Goal: Information Seeking & Learning: Learn about a topic

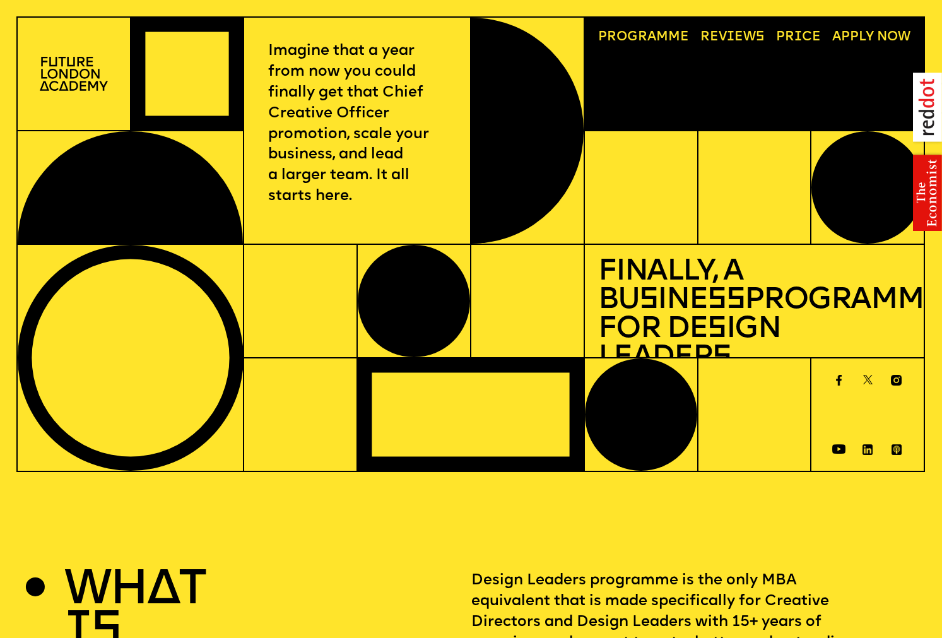
click at [927, 194] on img at bounding box center [927, 152] width 29 height 158
click at [924, 218] on img at bounding box center [927, 152] width 29 height 158
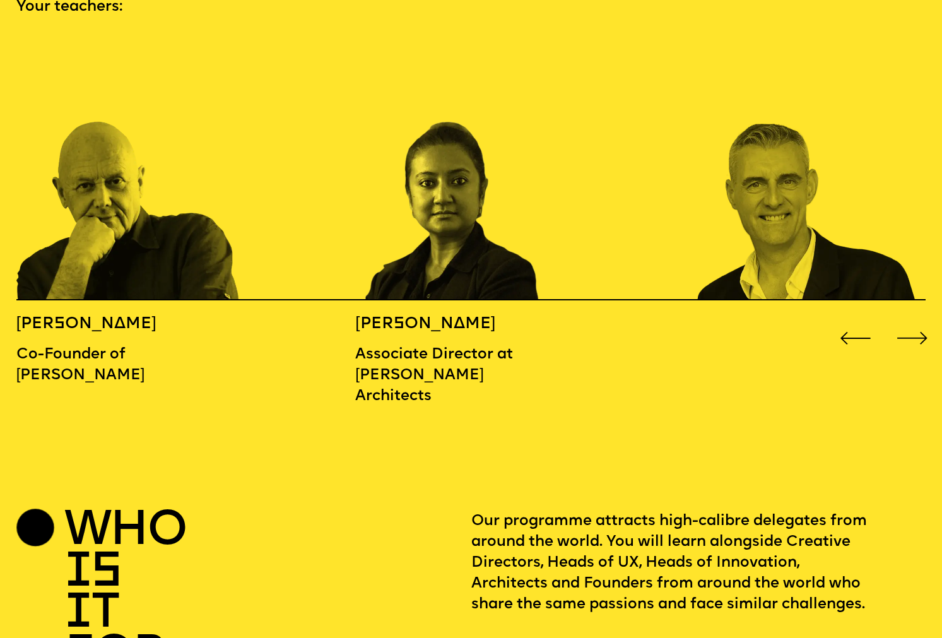
scroll to position [1460, 0]
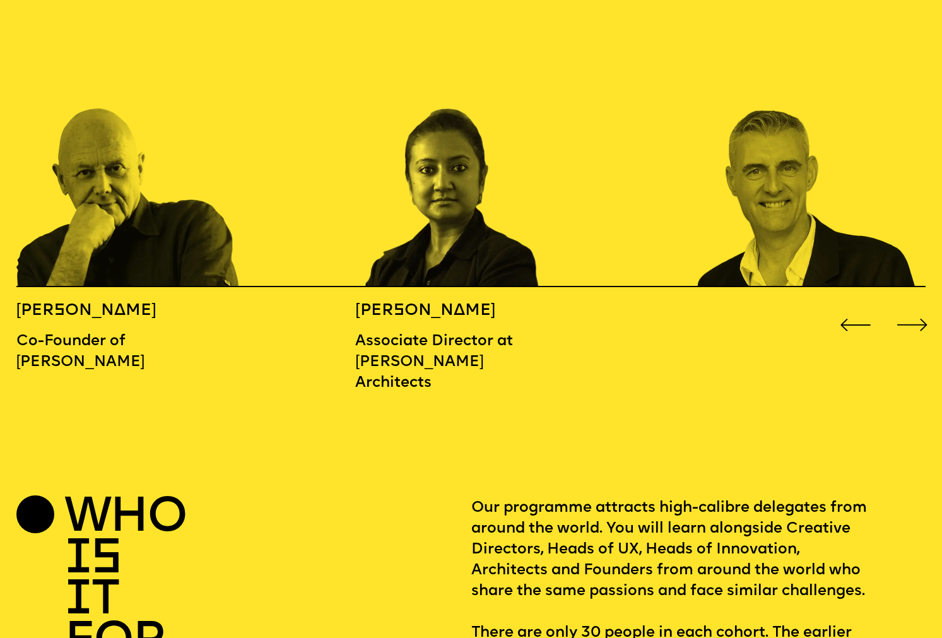
click at [910, 306] on div "Next slide" at bounding box center [912, 325] width 38 height 38
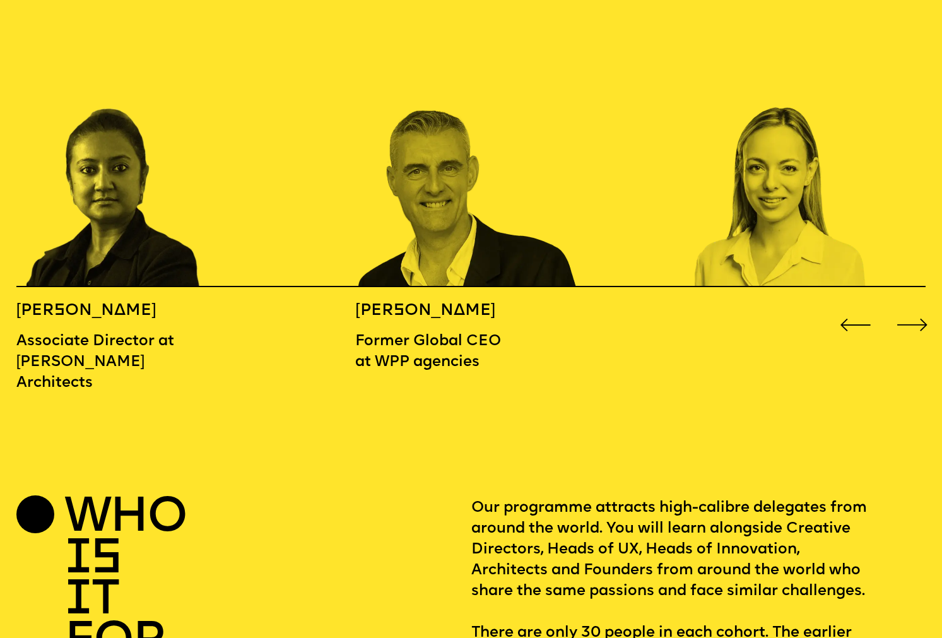
click at [910, 306] on div "Next slide" at bounding box center [912, 325] width 38 height 38
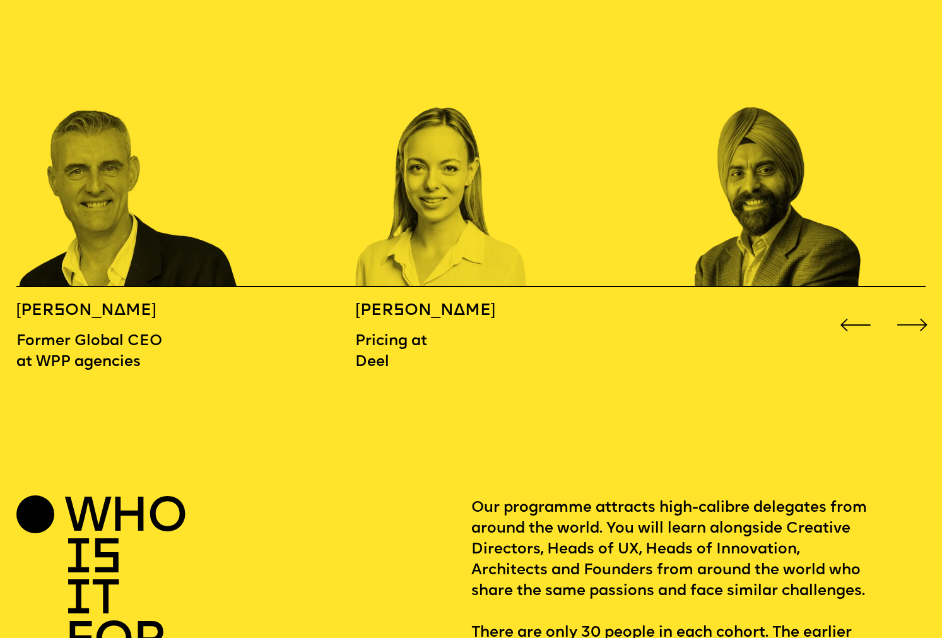
click at [910, 306] on div "Next slide" at bounding box center [912, 325] width 38 height 38
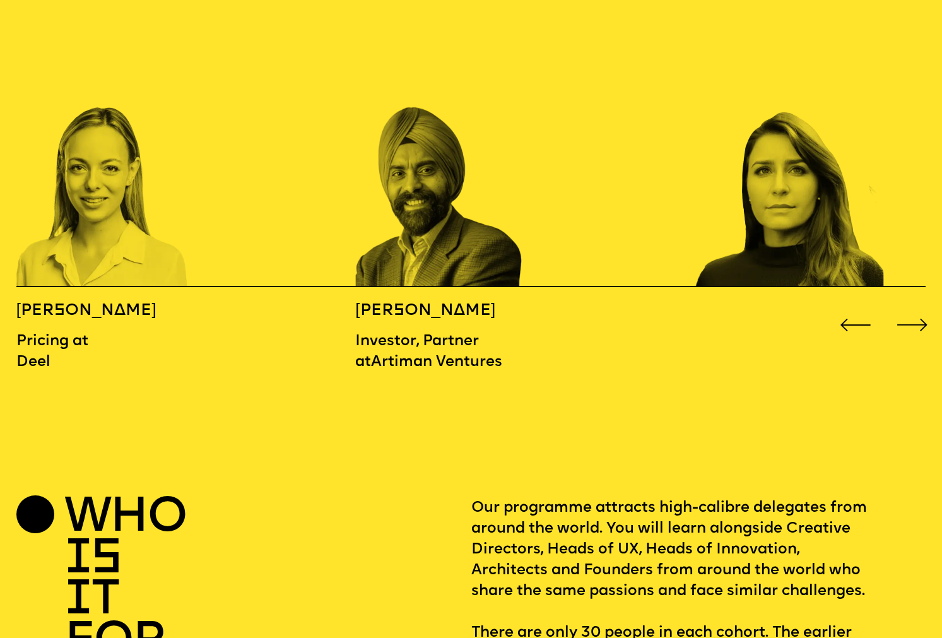
click at [910, 306] on div "Next slide" at bounding box center [912, 325] width 38 height 38
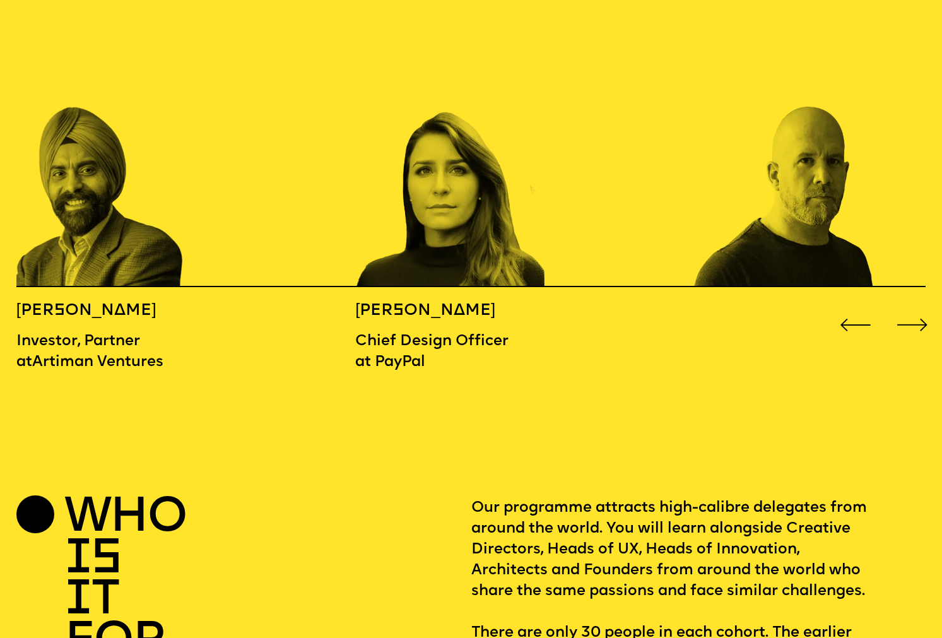
click at [910, 306] on div "Next slide" at bounding box center [912, 325] width 38 height 38
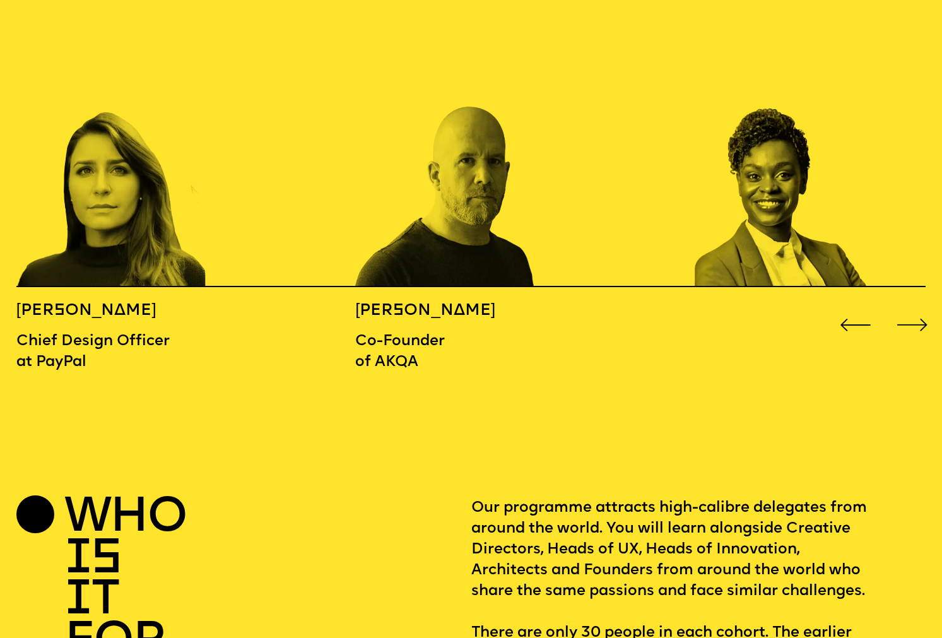
click at [910, 306] on div "Next slide" at bounding box center [912, 325] width 38 height 38
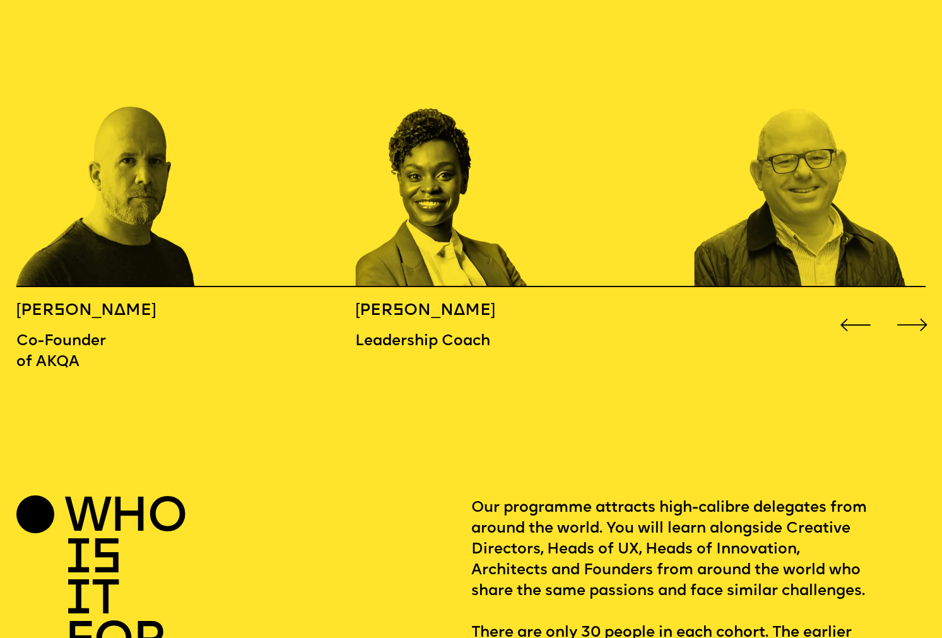
click at [910, 306] on div "Next slide" at bounding box center [912, 325] width 38 height 38
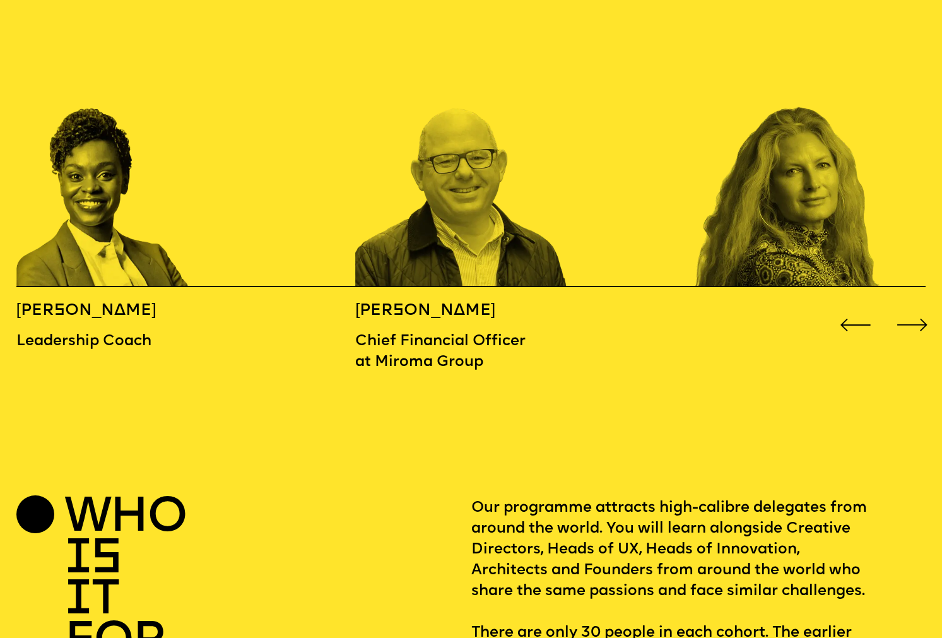
click at [910, 306] on div "Next slide" at bounding box center [912, 325] width 38 height 38
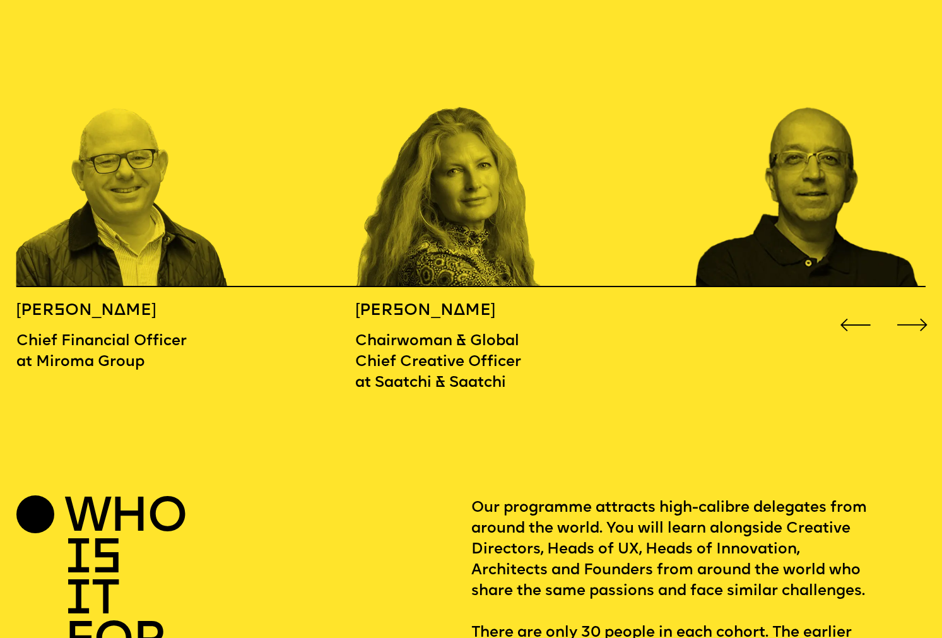
click at [910, 306] on div "Next slide" at bounding box center [912, 325] width 38 height 38
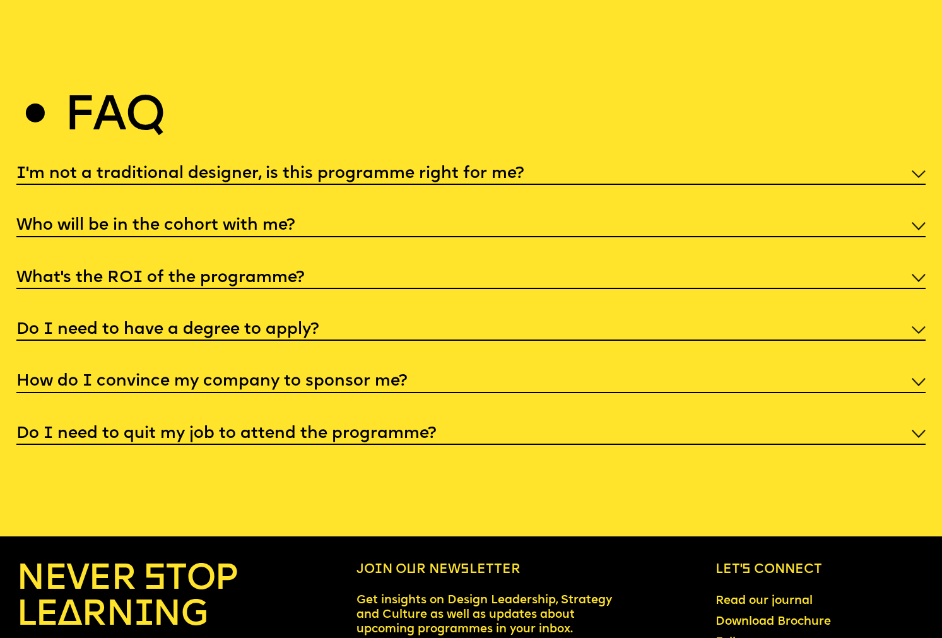
scroll to position [4803, 0]
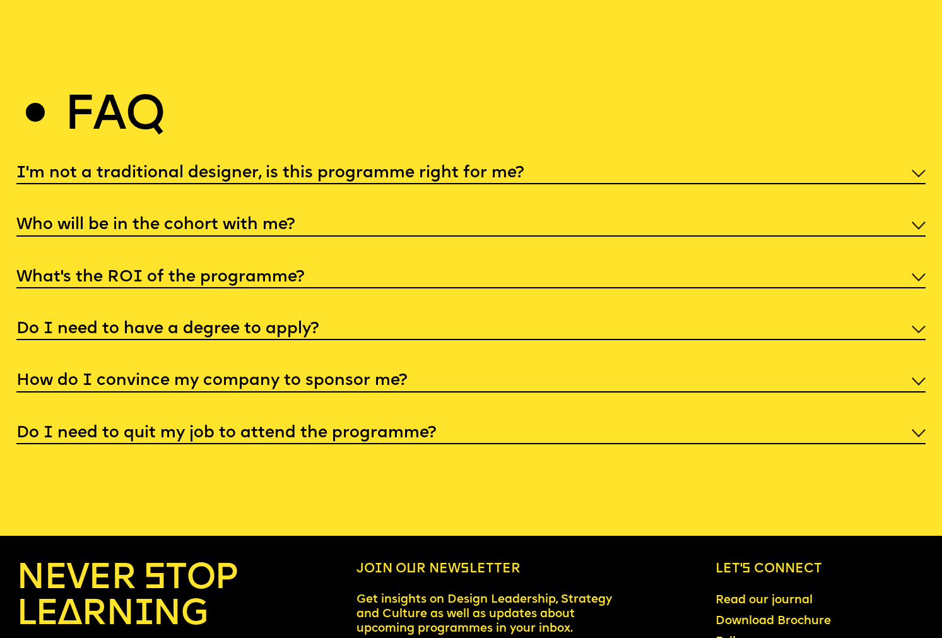
click at [249, 167] on h5 "I'm not a traditional designer, is this programme right for me?" at bounding box center [269, 173] width 507 height 13
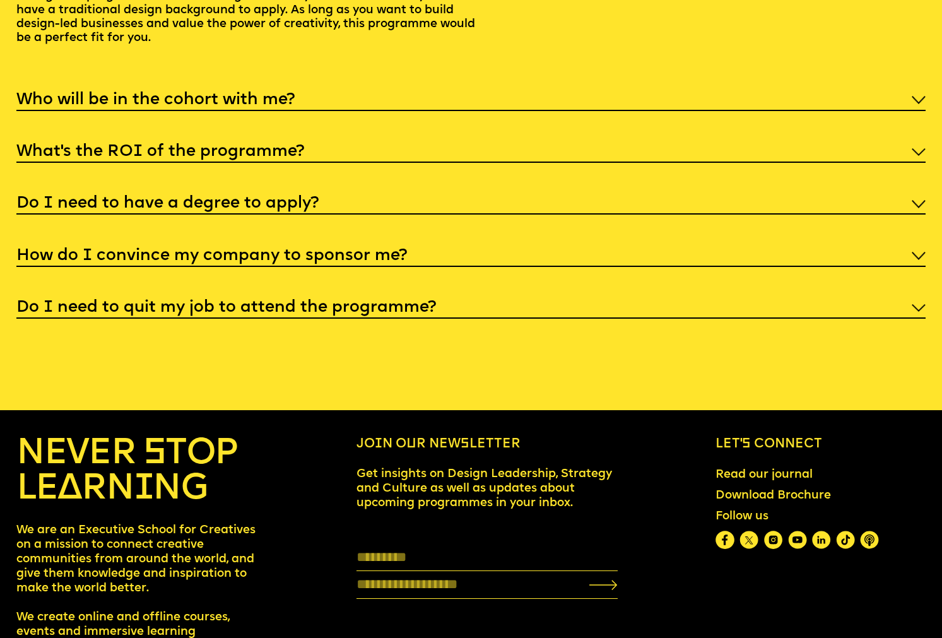
scroll to position [5008, 0]
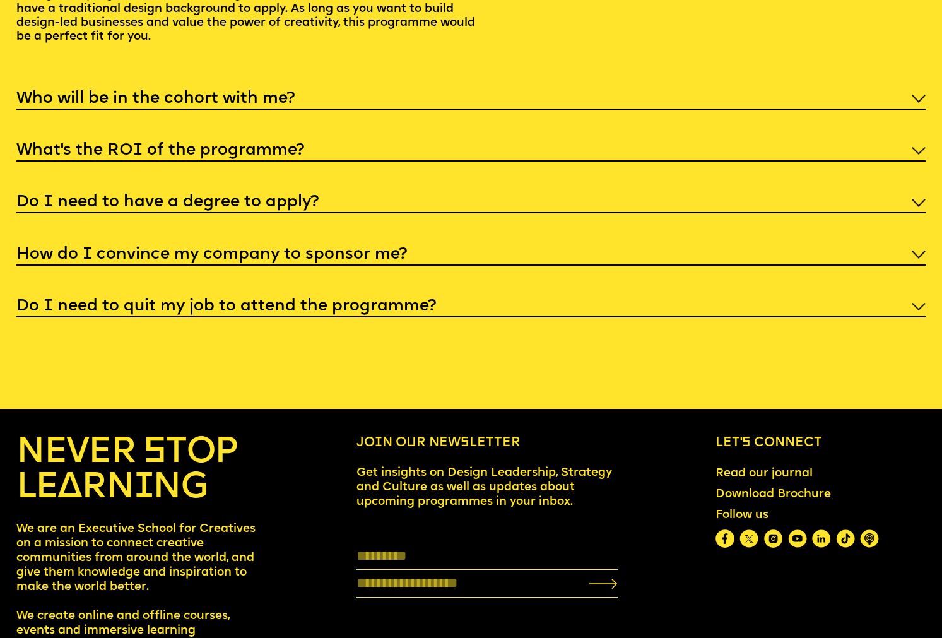
click at [224, 144] on h5 "What’s the ROI of the programme?" at bounding box center [160, 150] width 288 height 13
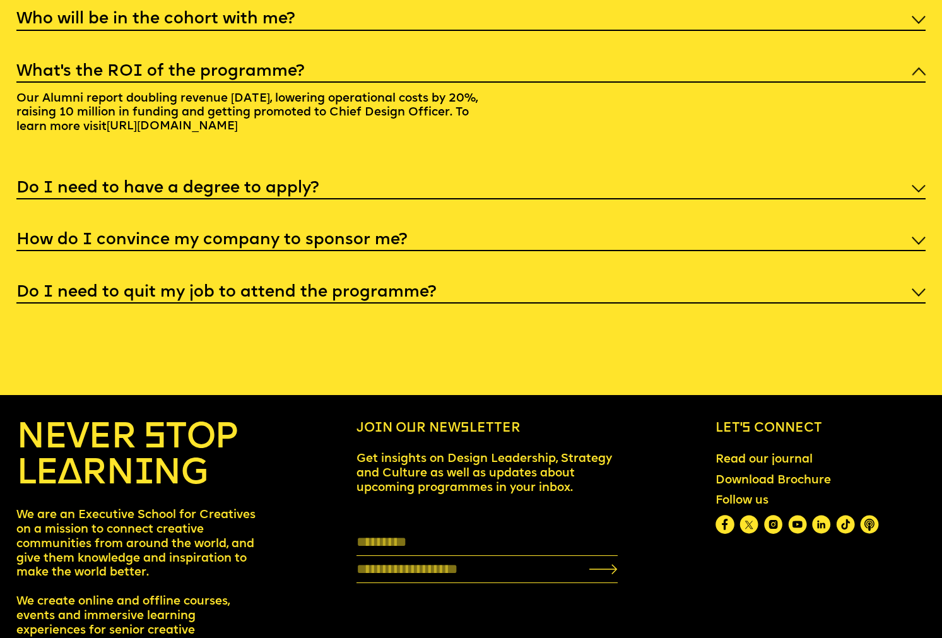
click at [262, 176] on div "Do I need to have a degree to apply?" at bounding box center [470, 188] width 909 height 24
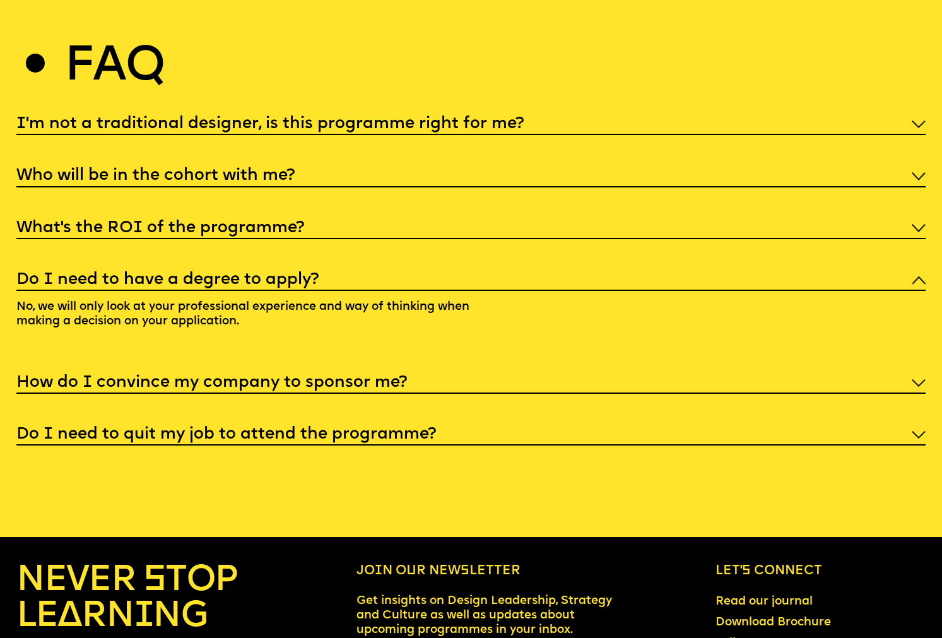
scroll to position [4824, 0]
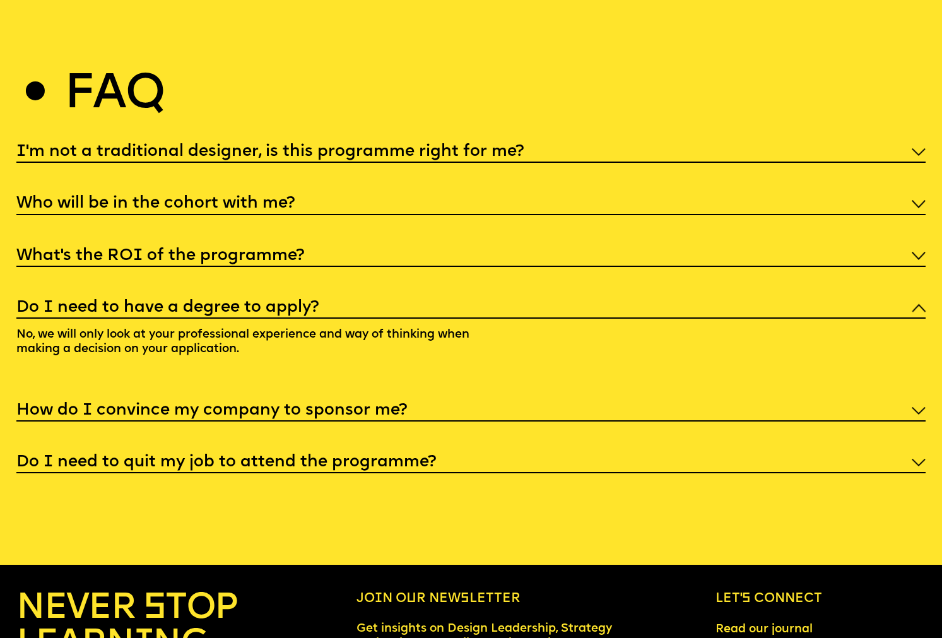
click at [248, 197] on h5 "Who will be in the cohort with me?" at bounding box center [155, 203] width 278 height 13
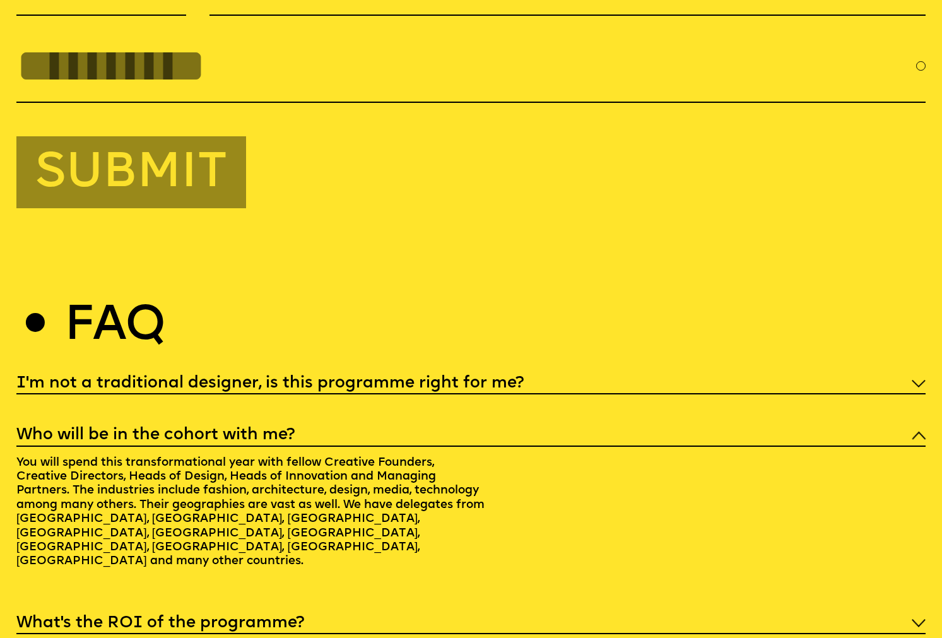
scroll to position [4488, 0]
